Goal: Navigation & Orientation: Find specific page/section

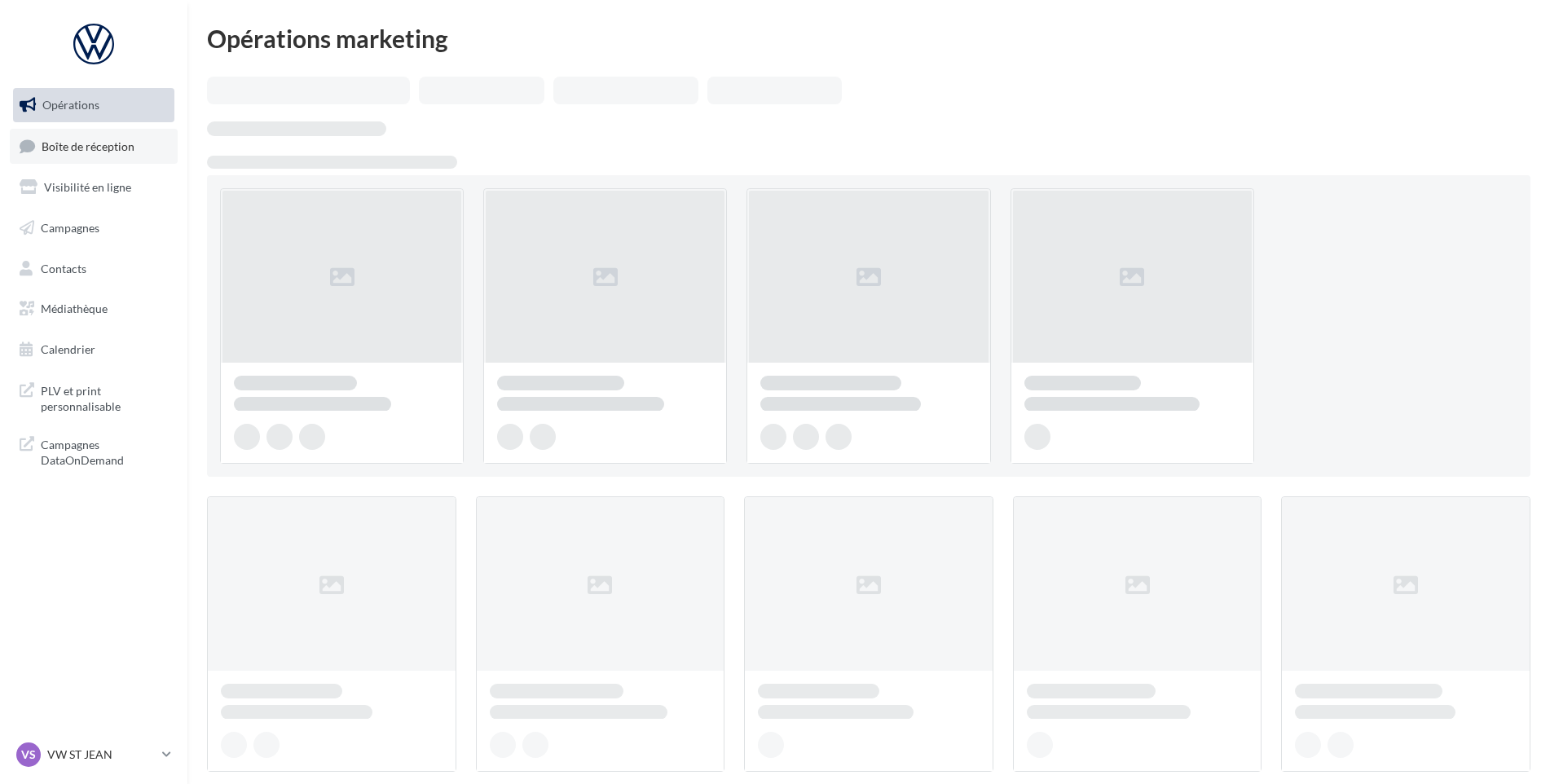
click at [101, 152] on span "Boîte de réception" at bounding box center [87, 145] width 93 height 14
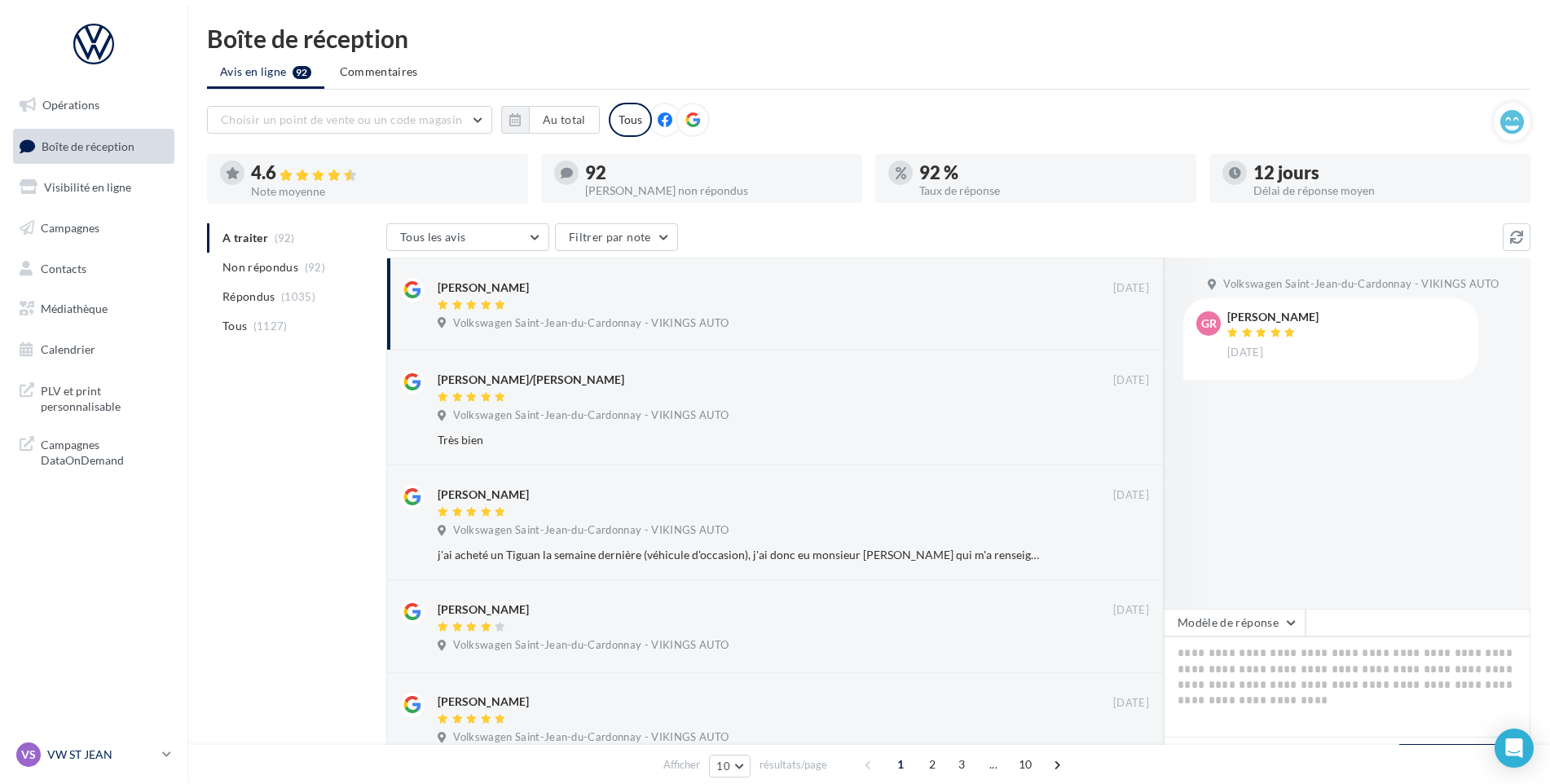
drag, startPoint x: 110, startPoint y: 760, endPoint x: 122, endPoint y: 742, distance: 21.6
click at [110, 761] on p "VW ST JEAN" at bounding box center [101, 755] width 108 height 16
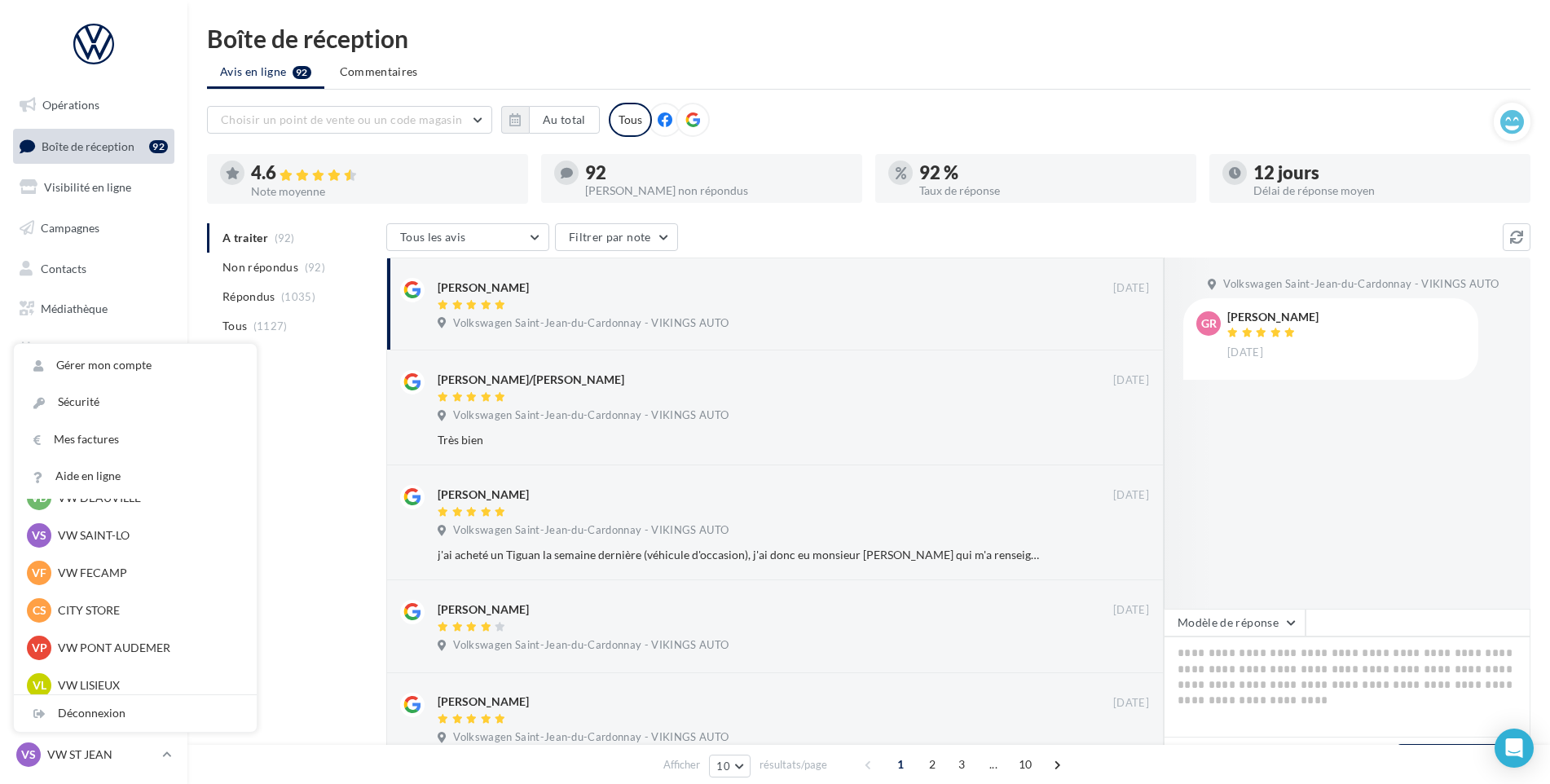
scroll to position [163, 0]
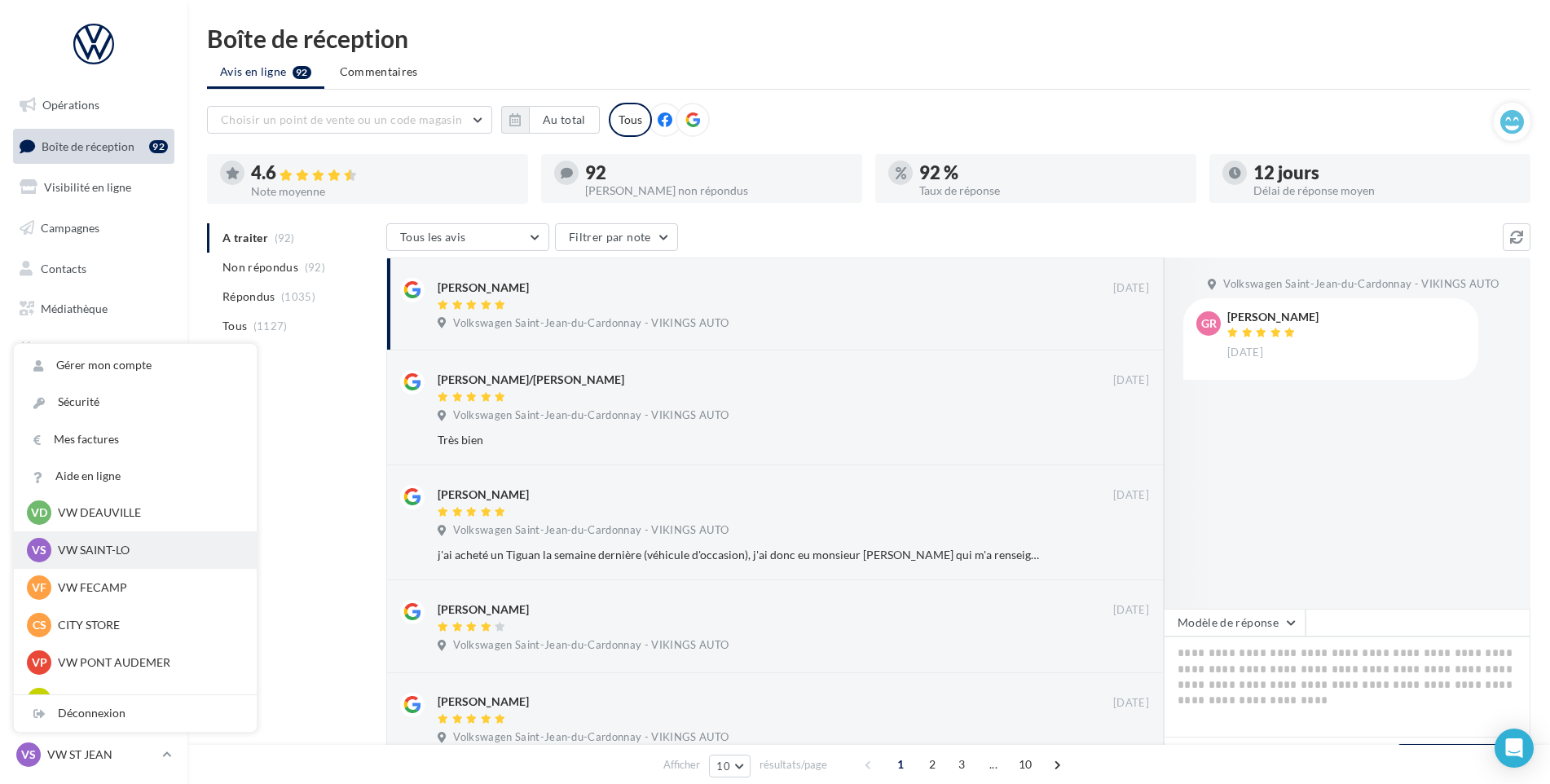
click at [119, 556] on p "VW SAINT-LO" at bounding box center [147, 549] width 179 height 16
